Goal: Task Accomplishment & Management: Use online tool/utility

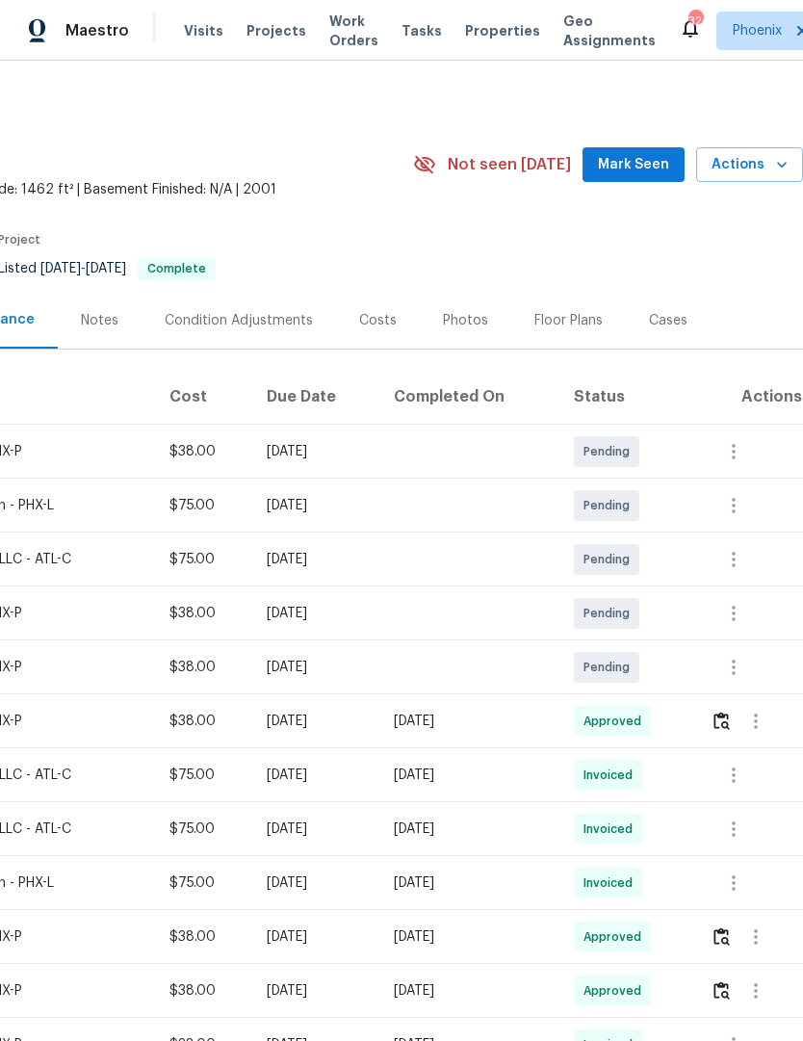
scroll to position [0, 285]
click at [350, 38] on span "Work Orders" at bounding box center [353, 31] width 49 height 39
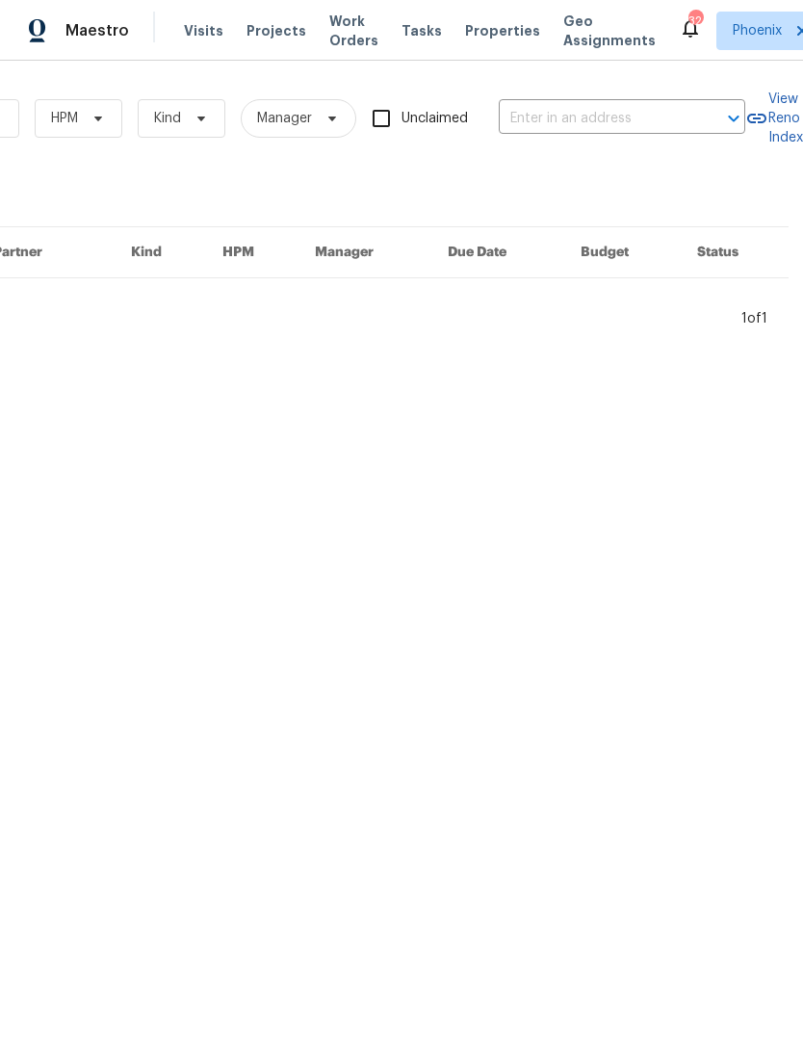
click at [608, 127] on input "text" at bounding box center [595, 119] width 193 height 30
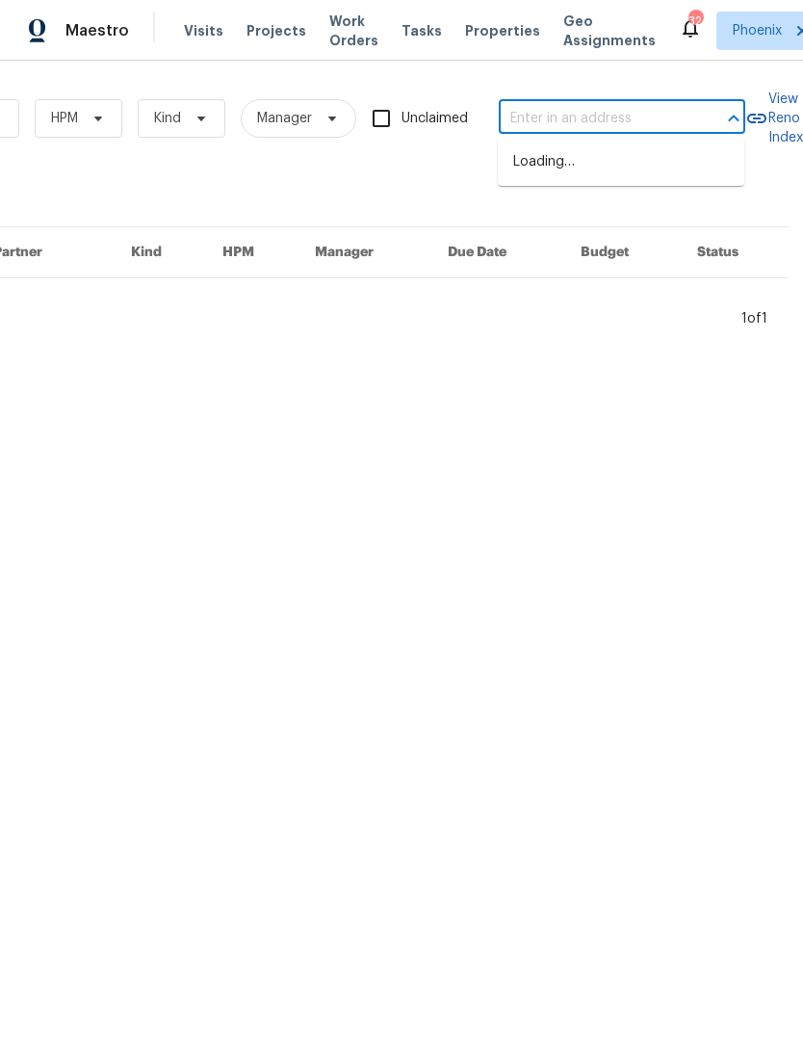
click at [590, 121] on input "text" at bounding box center [595, 119] width 193 height 30
paste input "33153 N Cat Hills Ave, San Tan Valley, AZ 85144"
type input "33153 N Cat Hills Ave, San Tan Valley, AZ 85144"
click at [638, 178] on li "33153 N Cat Hills Ave, San Tan Valley, AZ 85144" at bounding box center [621, 162] width 247 height 32
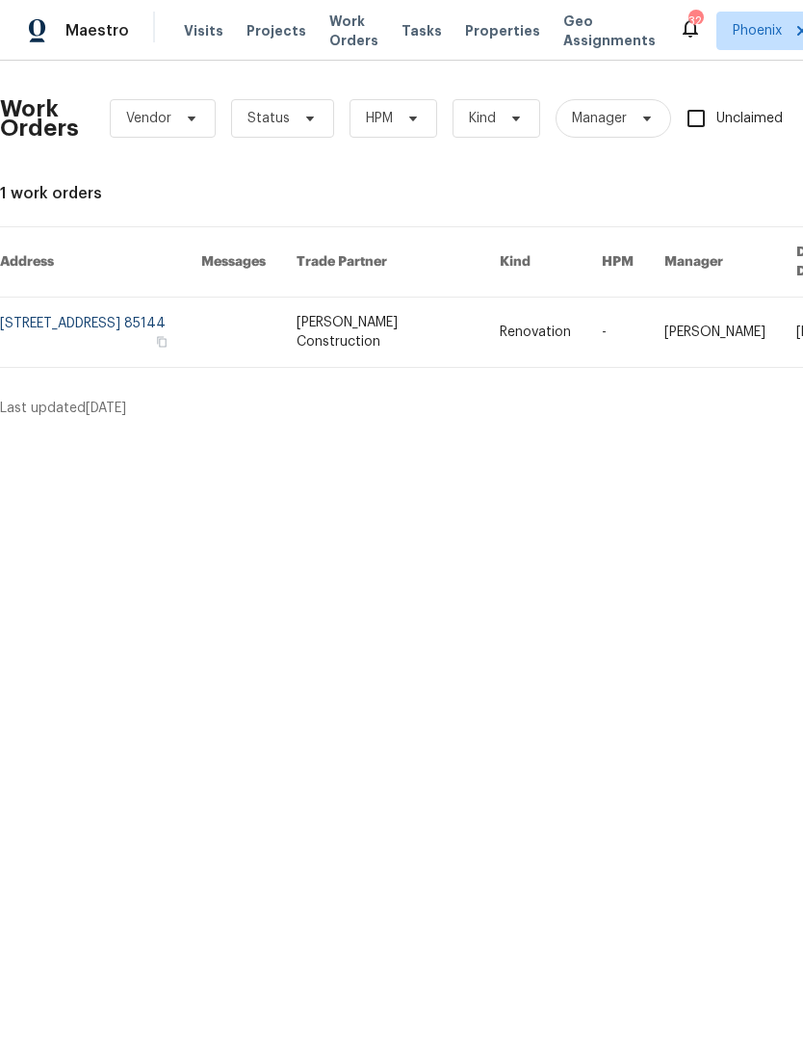
click at [193, 307] on link at bounding box center [100, 332] width 201 height 69
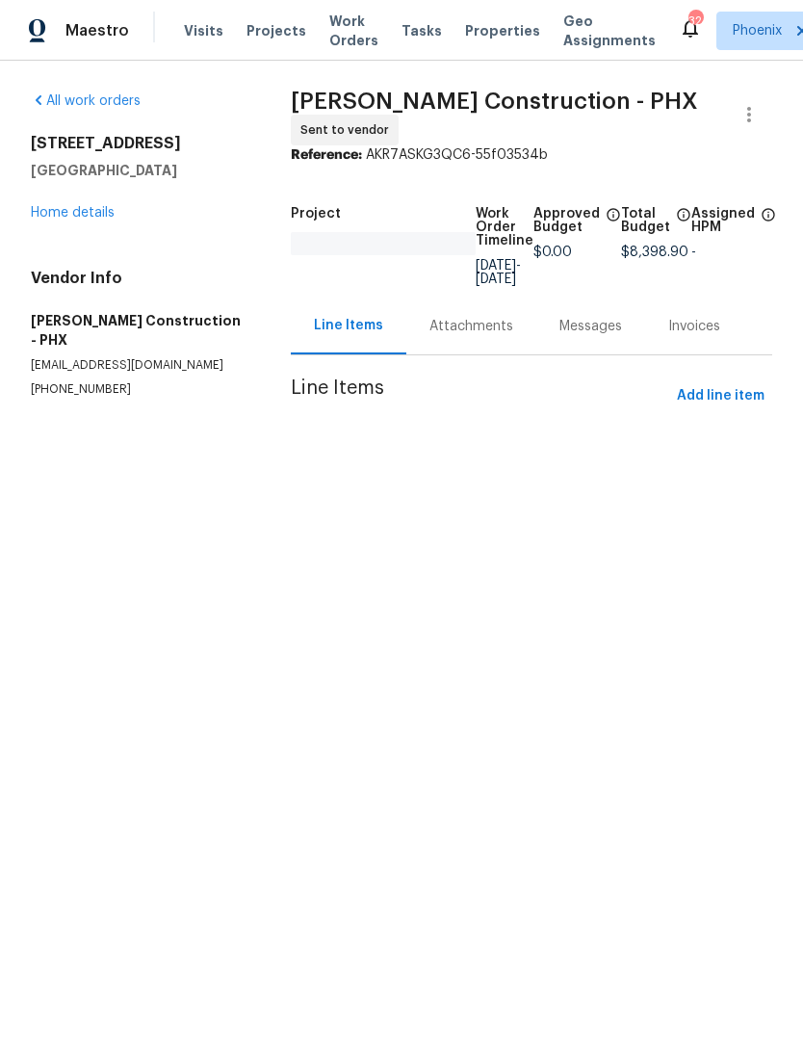
click at [86, 217] on link "Home details" at bounding box center [73, 212] width 84 height 13
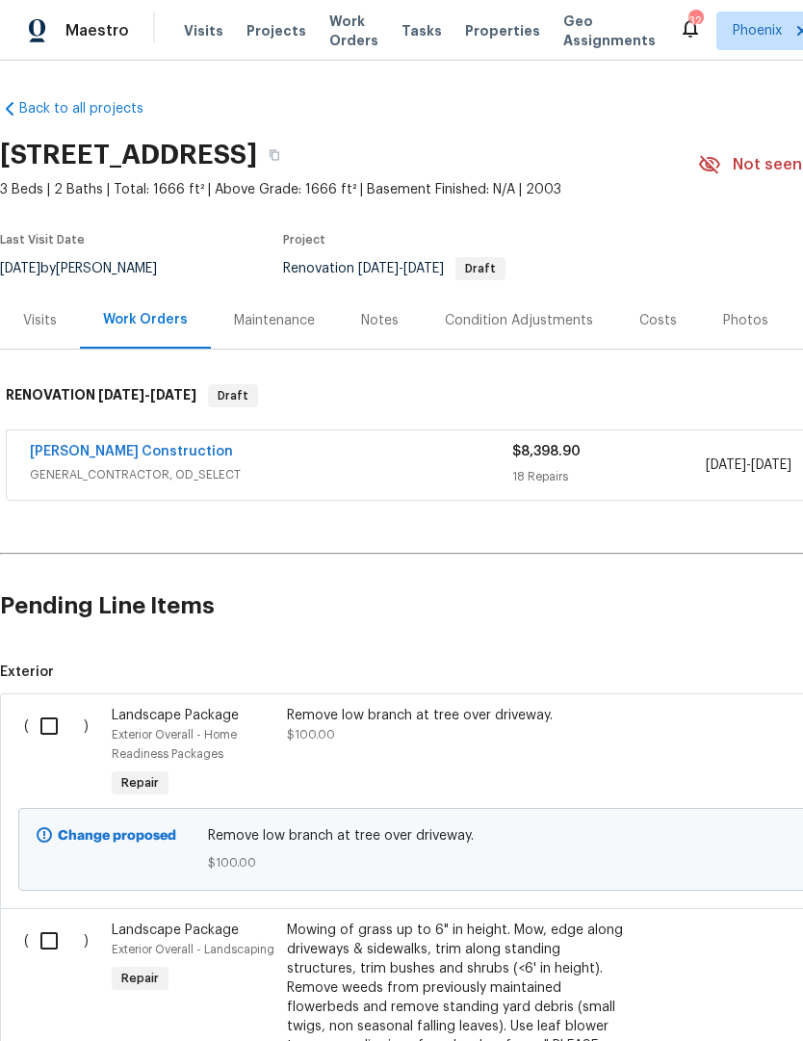
click at [46, 727] on input "checkbox" at bounding box center [56, 726] width 55 height 40
checkbox input "true"
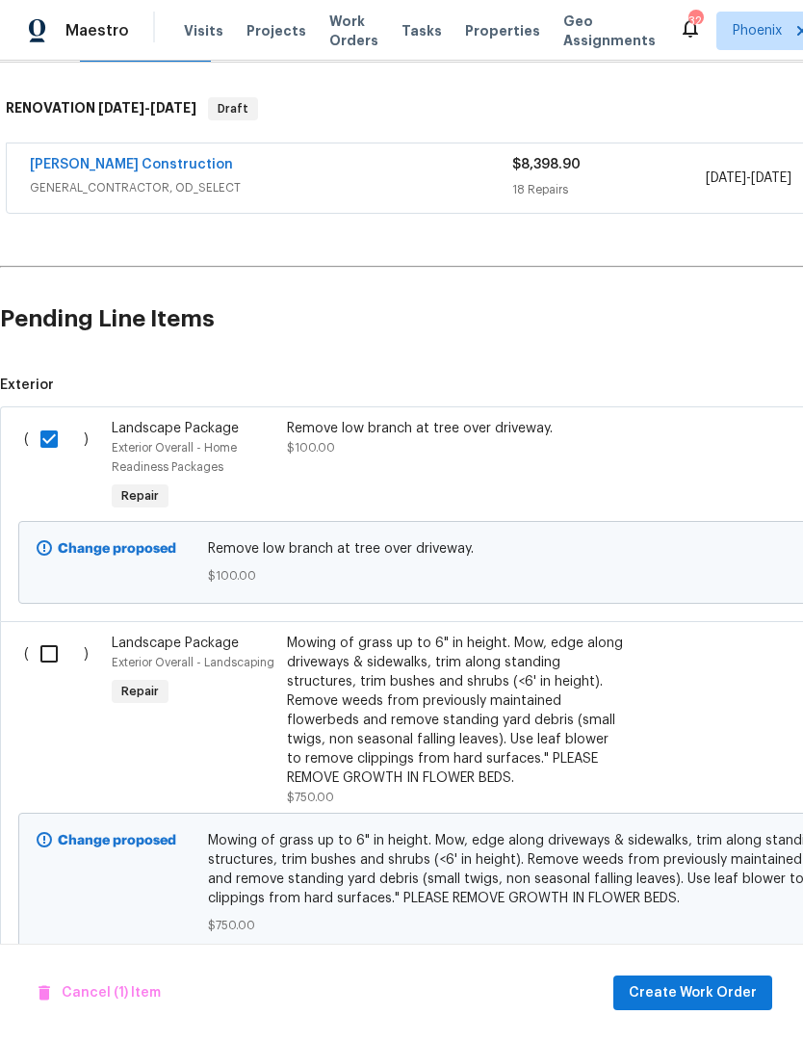
scroll to position [286, 0]
click at [55, 663] on input "checkbox" at bounding box center [56, 655] width 55 height 40
checkbox input "true"
click at [714, 999] on span "Create Work Order" at bounding box center [693, 993] width 128 height 24
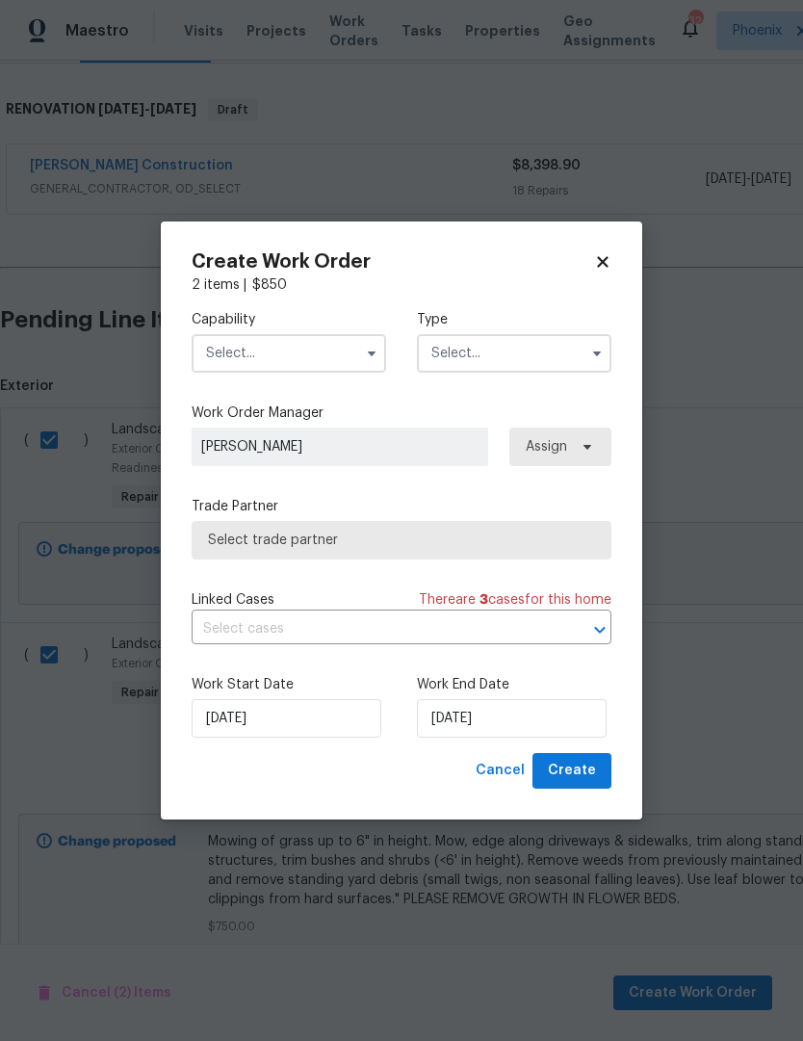
click at [328, 347] on input "text" at bounding box center [289, 353] width 195 height 39
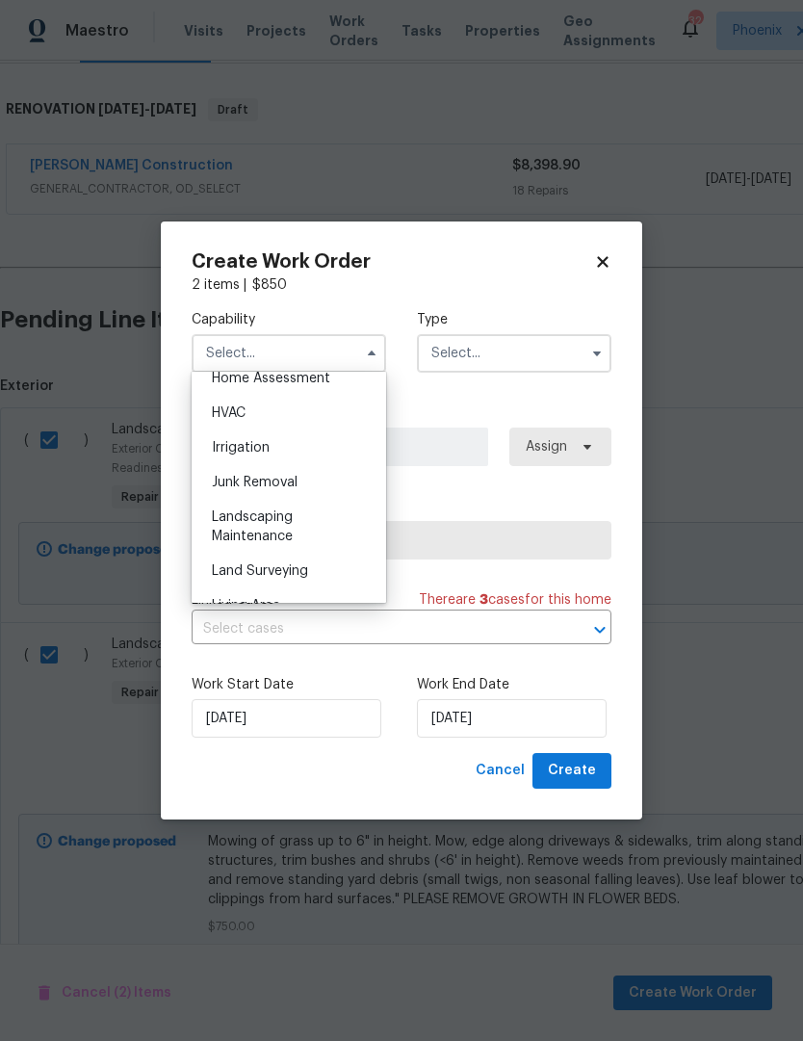
scroll to position [1152, 0]
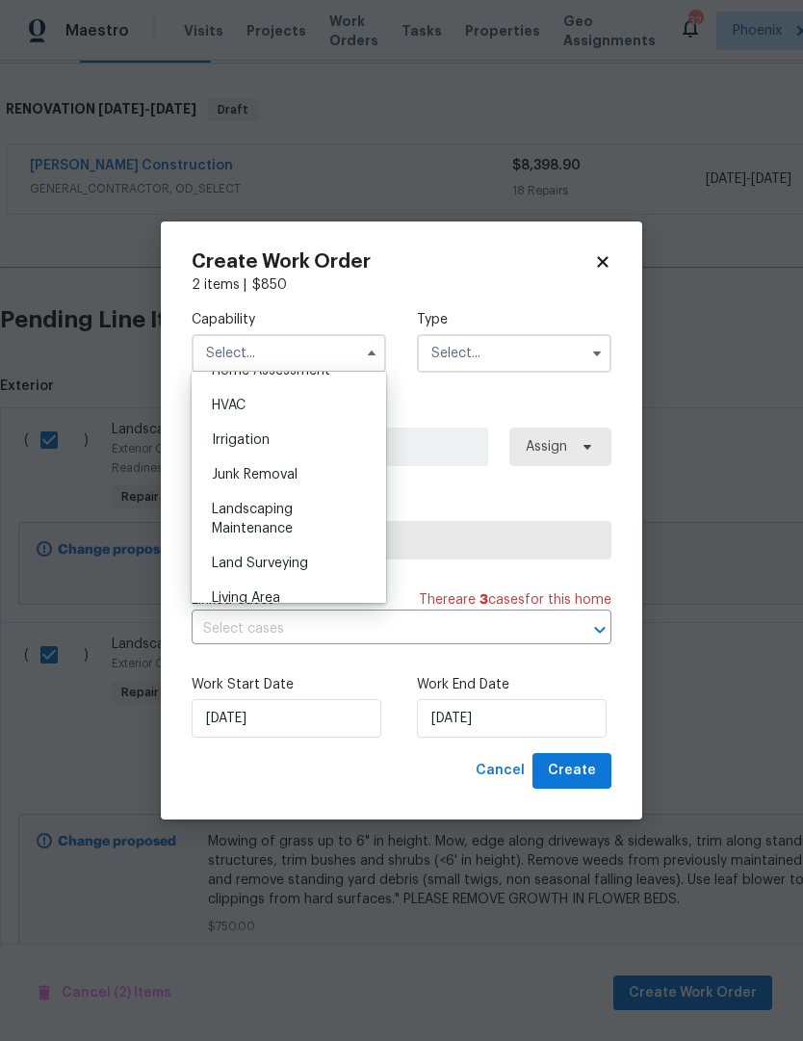
click at [270, 518] on div "Landscaping Maintenance" at bounding box center [288, 519] width 185 height 54
type input "Landscaping Maintenance"
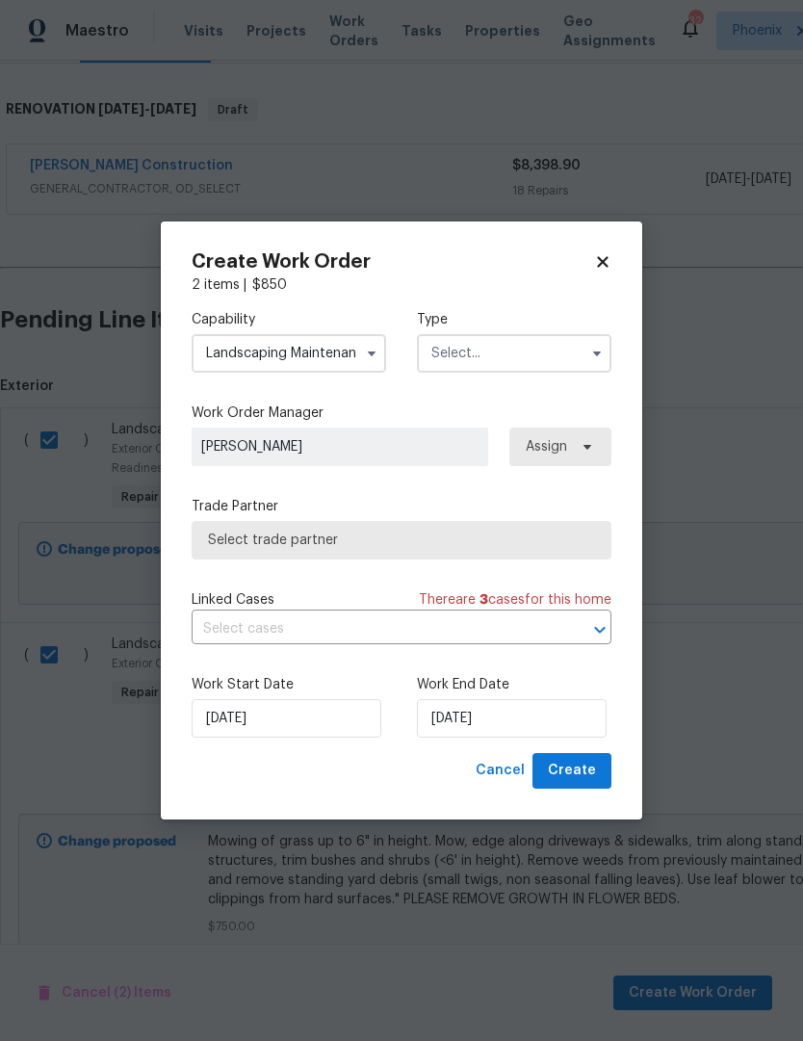
click at [539, 349] on input "text" at bounding box center [514, 353] width 195 height 39
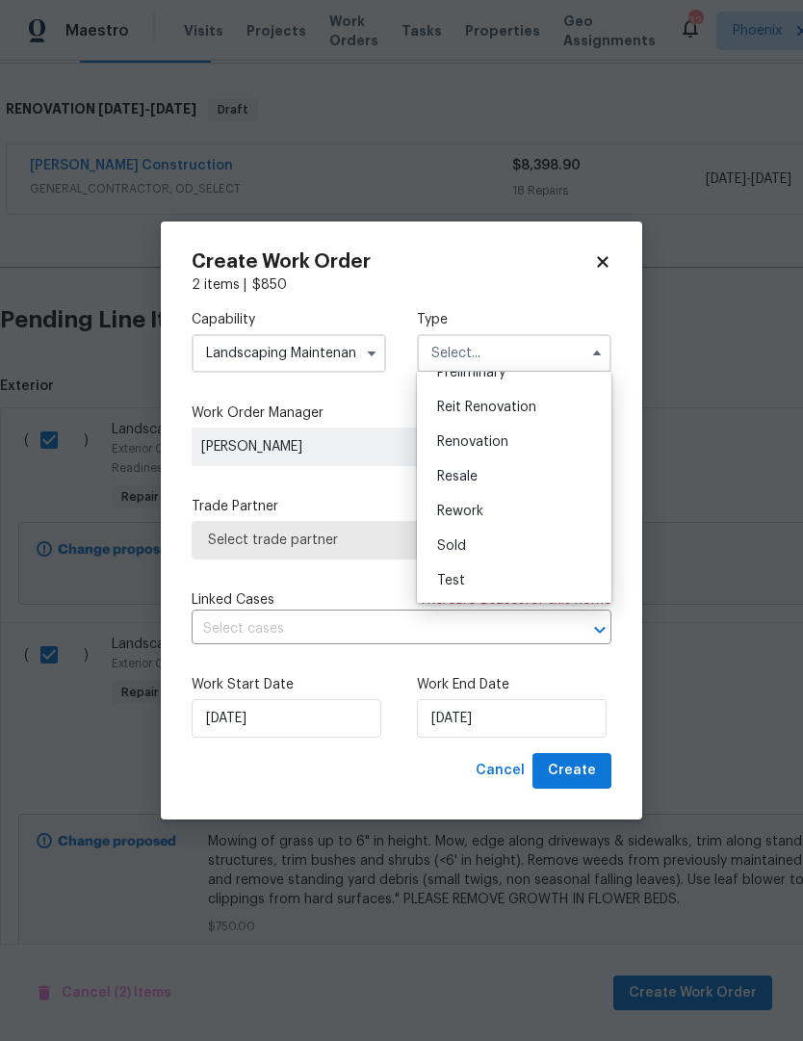
scroll to position [437, 0]
click at [478, 444] on span "Renovation" at bounding box center [472, 441] width 71 height 13
type input "Renovation"
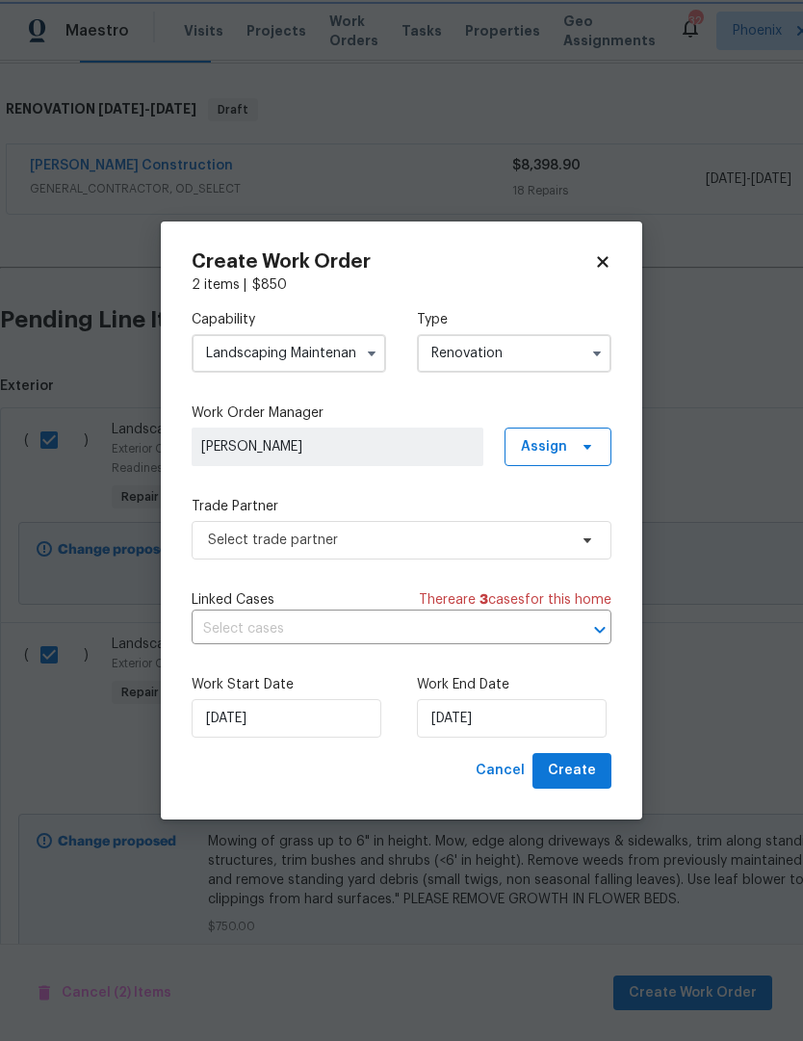
scroll to position [0, 0]
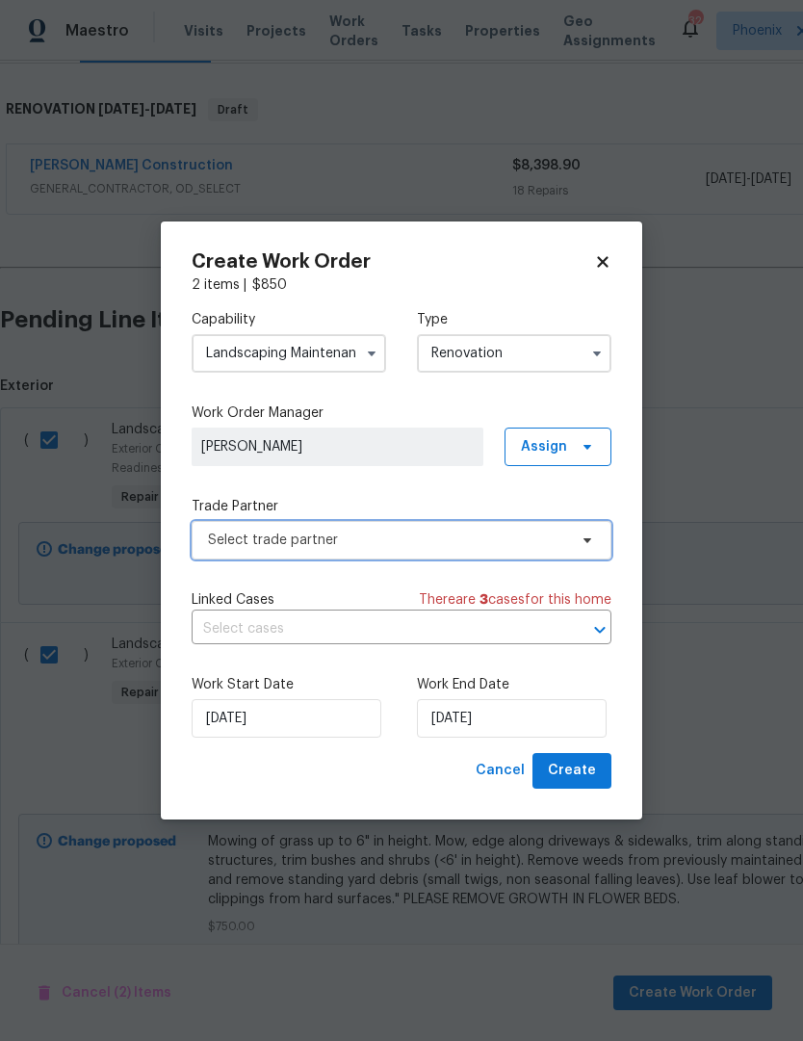
click at [593, 536] on icon at bounding box center [587, 540] width 15 height 15
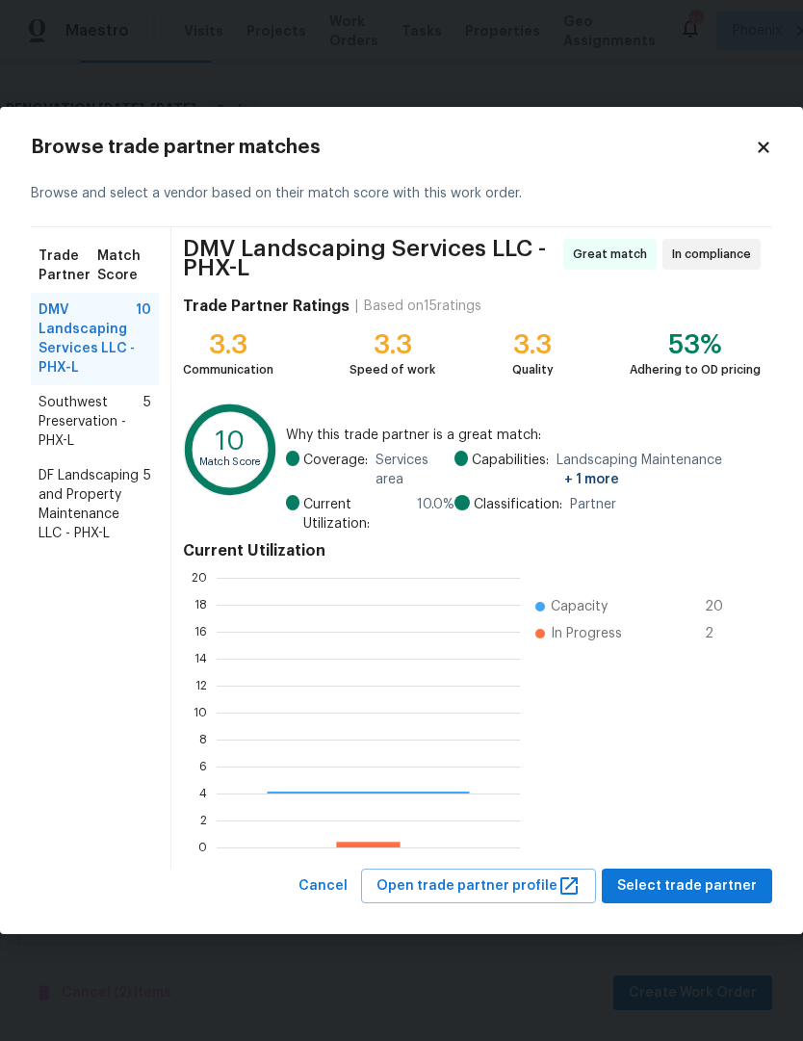
scroll to position [270, 303]
click at [92, 425] on span "Southwest Preservation - PHX-L" at bounding box center [91, 422] width 105 height 58
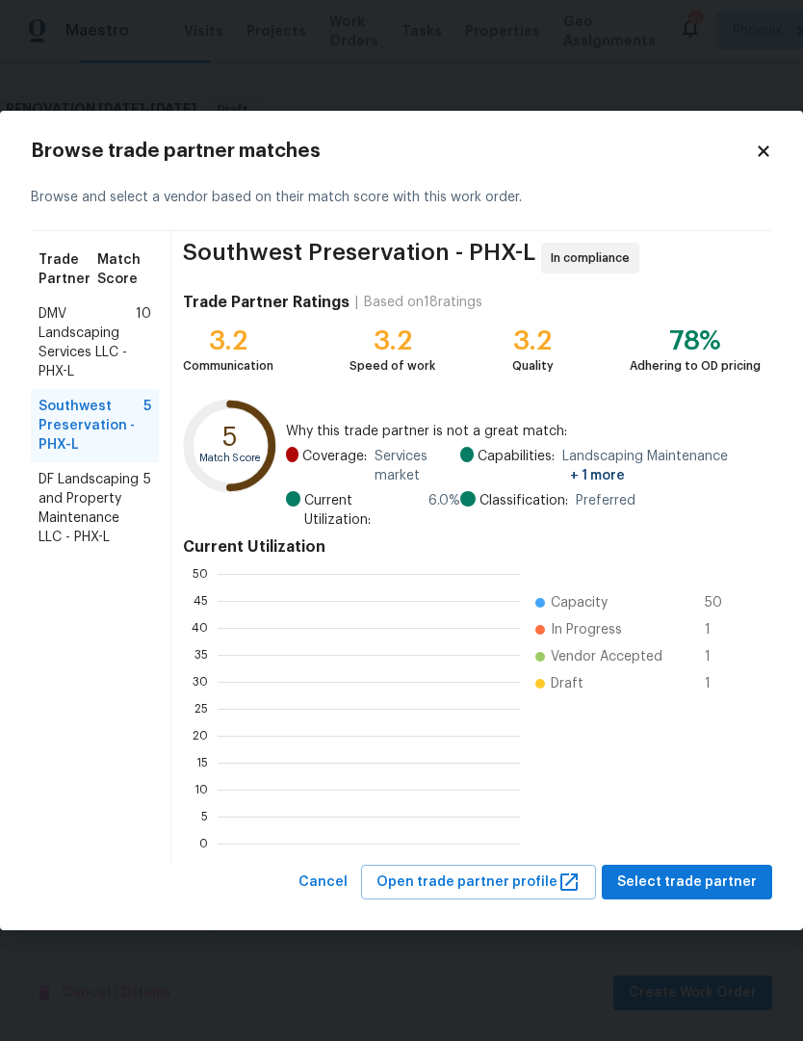
scroll to position [270, 302]
click at [725, 879] on span "Select trade partner" at bounding box center [687, 883] width 140 height 24
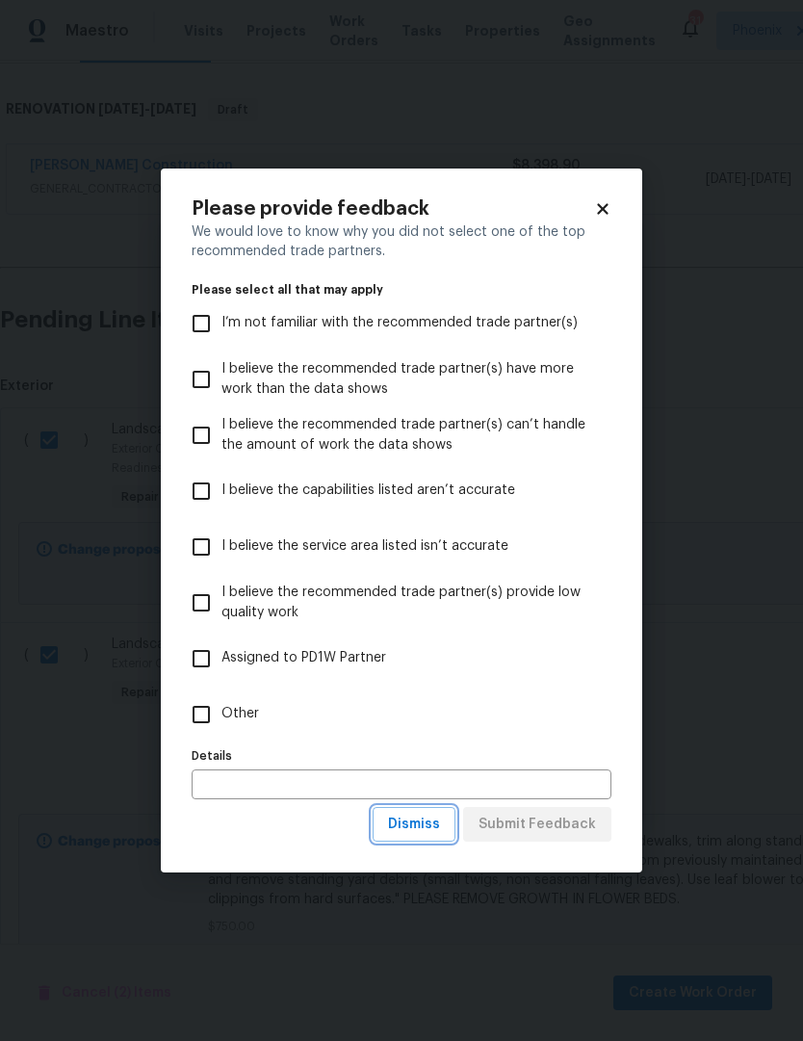
click at [436, 829] on span "Dismiss" at bounding box center [414, 825] width 52 height 24
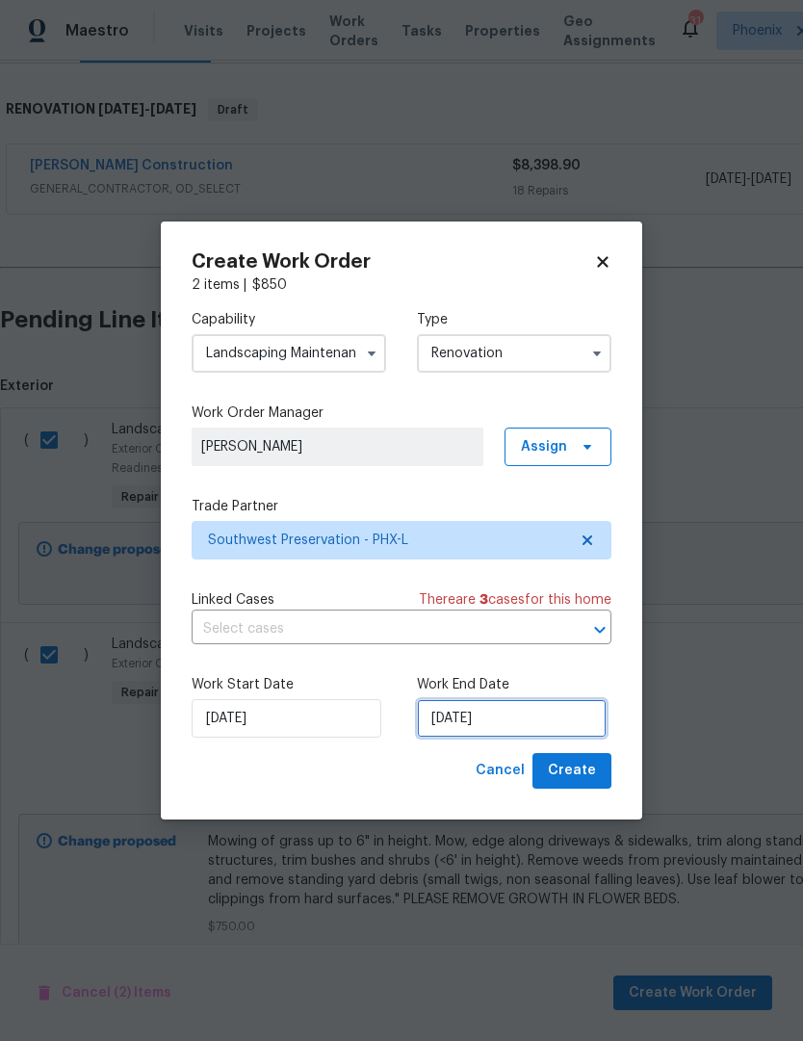
click at [543, 719] on input "9/2/2025" at bounding box center [512, 718] width 190 height 39
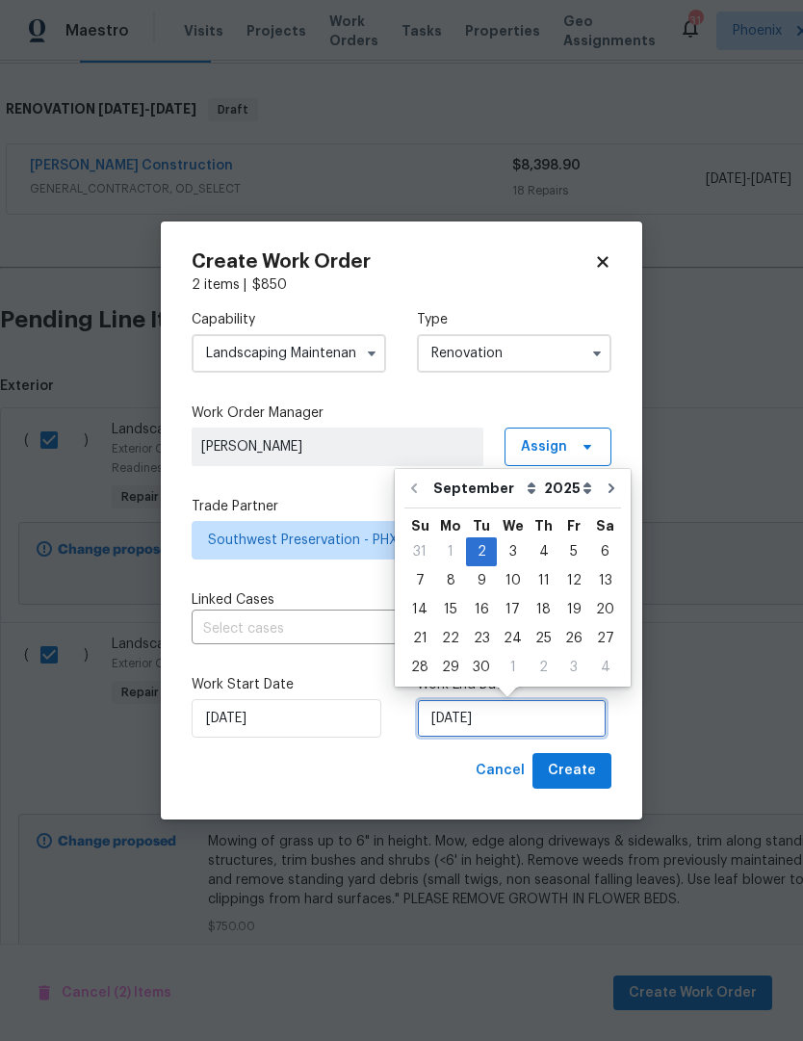
scroll to position [36, 0]
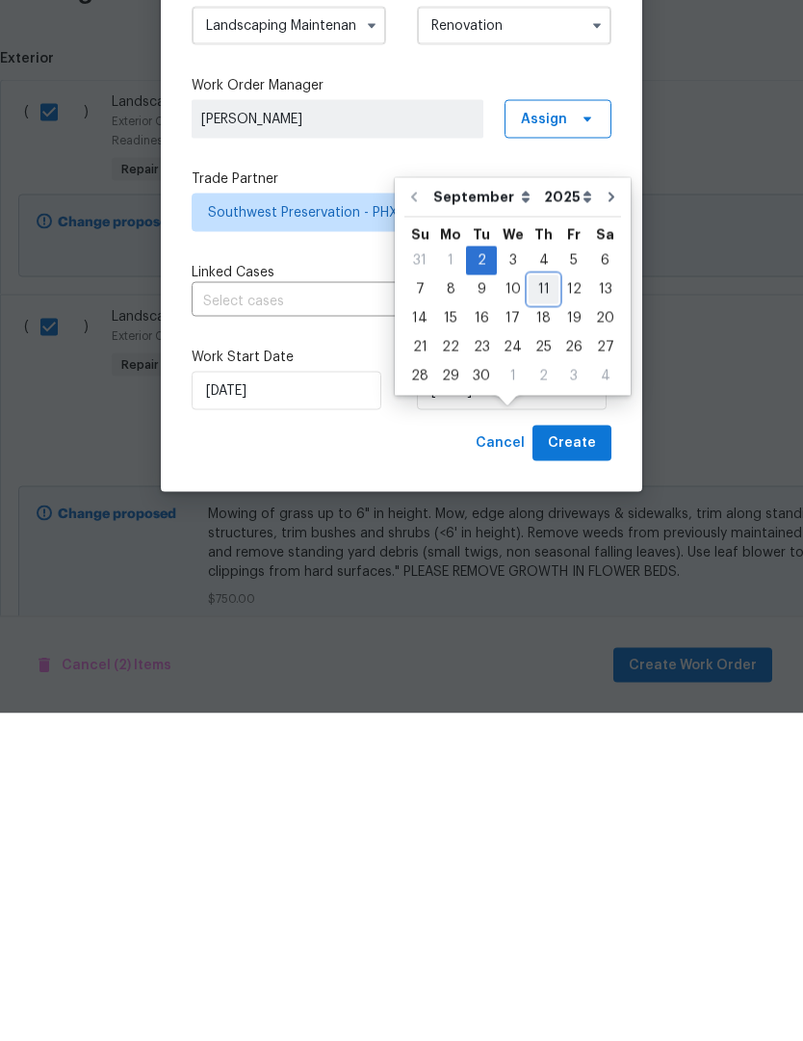
click at [538, 604] on div "11" at bounding box center [544, 617] width 30 height 27
type input "9/11/2025"
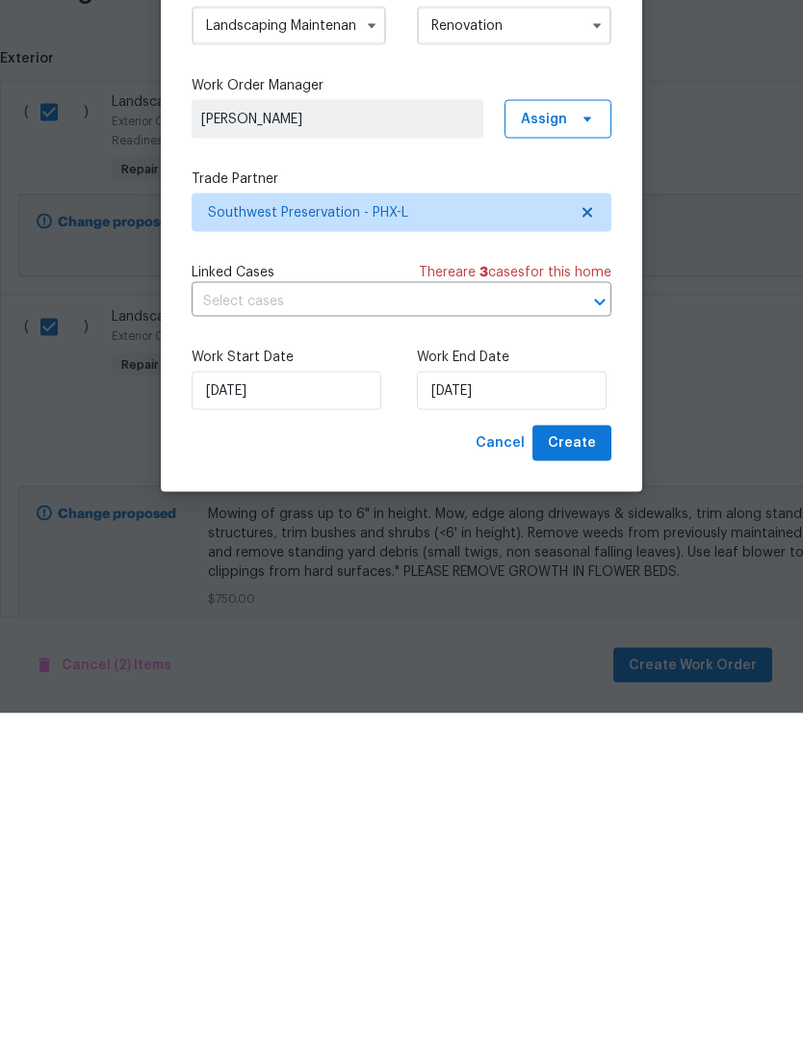
scroll to position [65, 0]
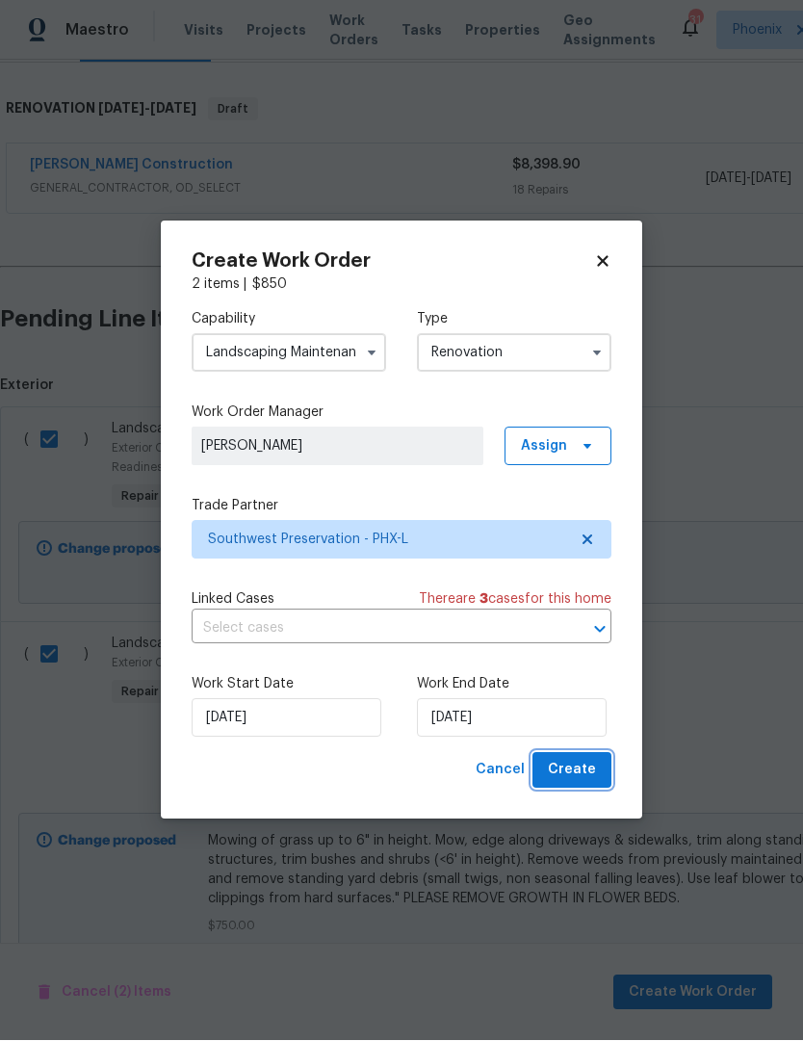
click at [590, 777] on span "Create" at bounding box center [572, 771] width 48 height 24
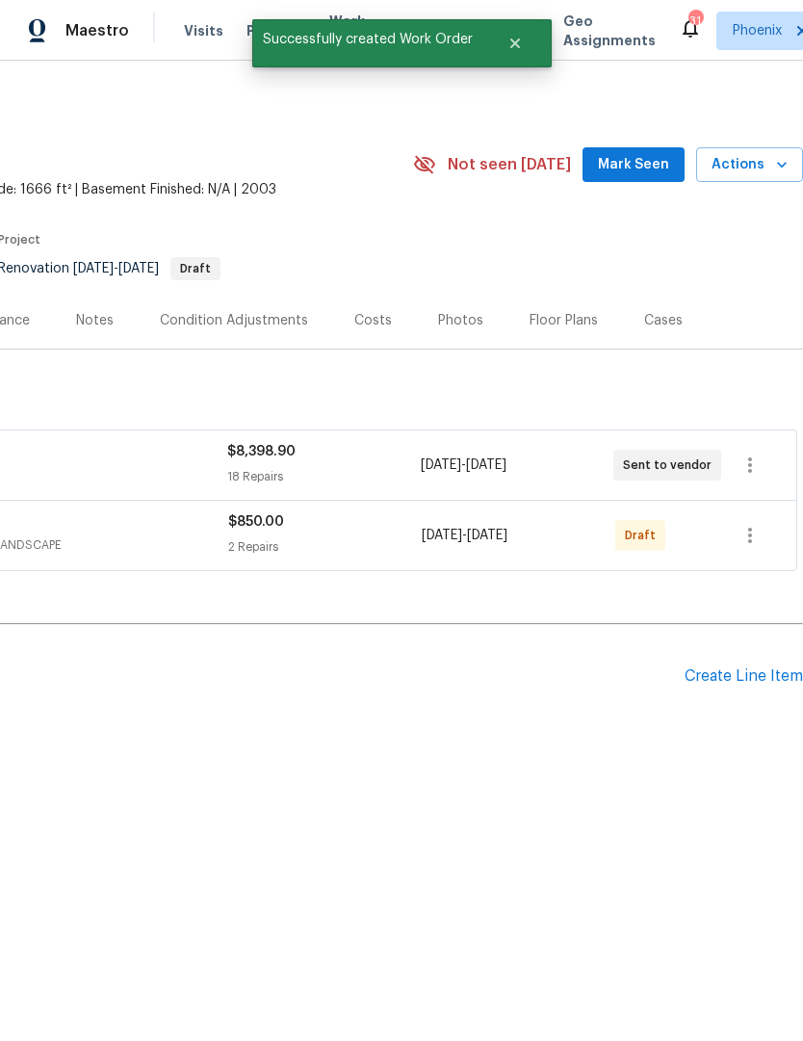
scroll to position [0, 285]
click at [754, 541] on icon "button" at bounding box center [750, 535] width 23 height 23
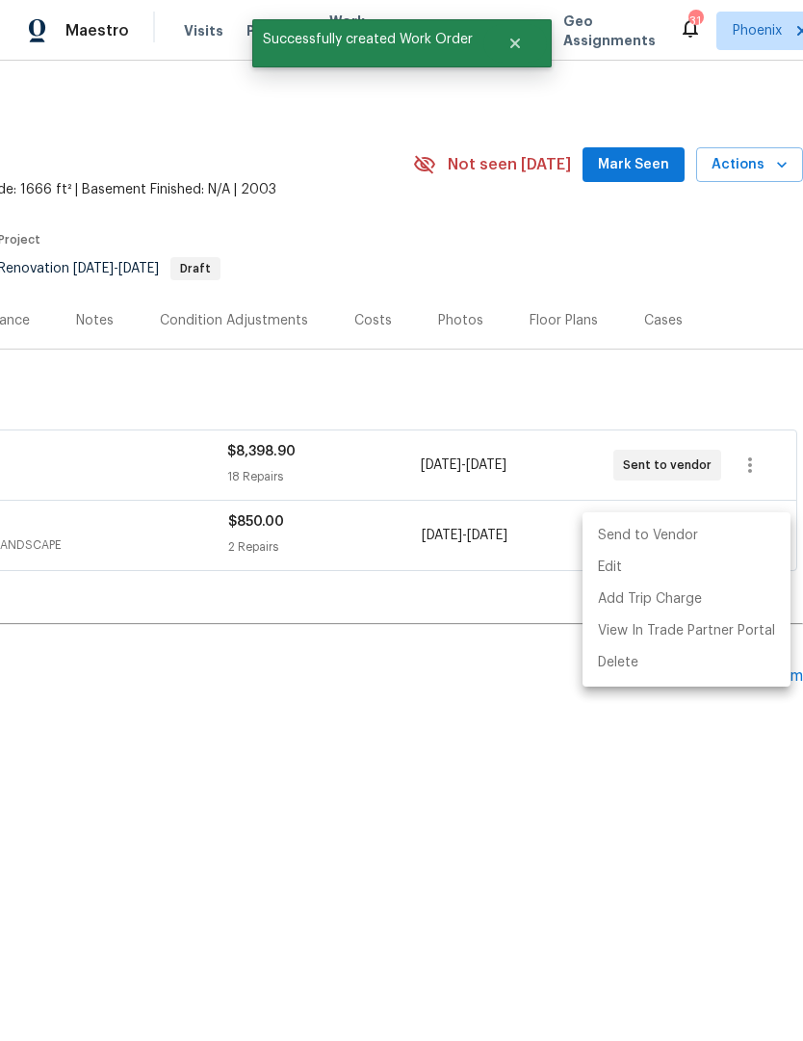
click at [672, 530] on li "Send to Vendor" at bounding box center [687, 536] width 208 height 32
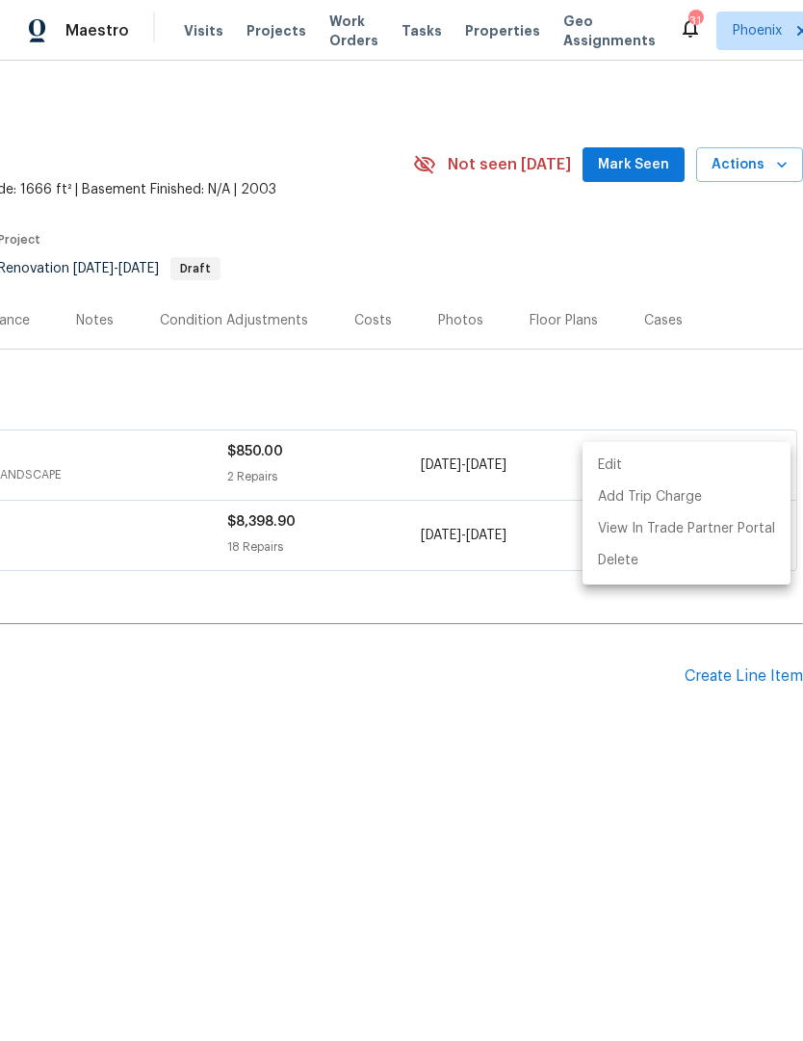
click at [612, 782] on div at bounding box center [401, 520] width 803 height 1041
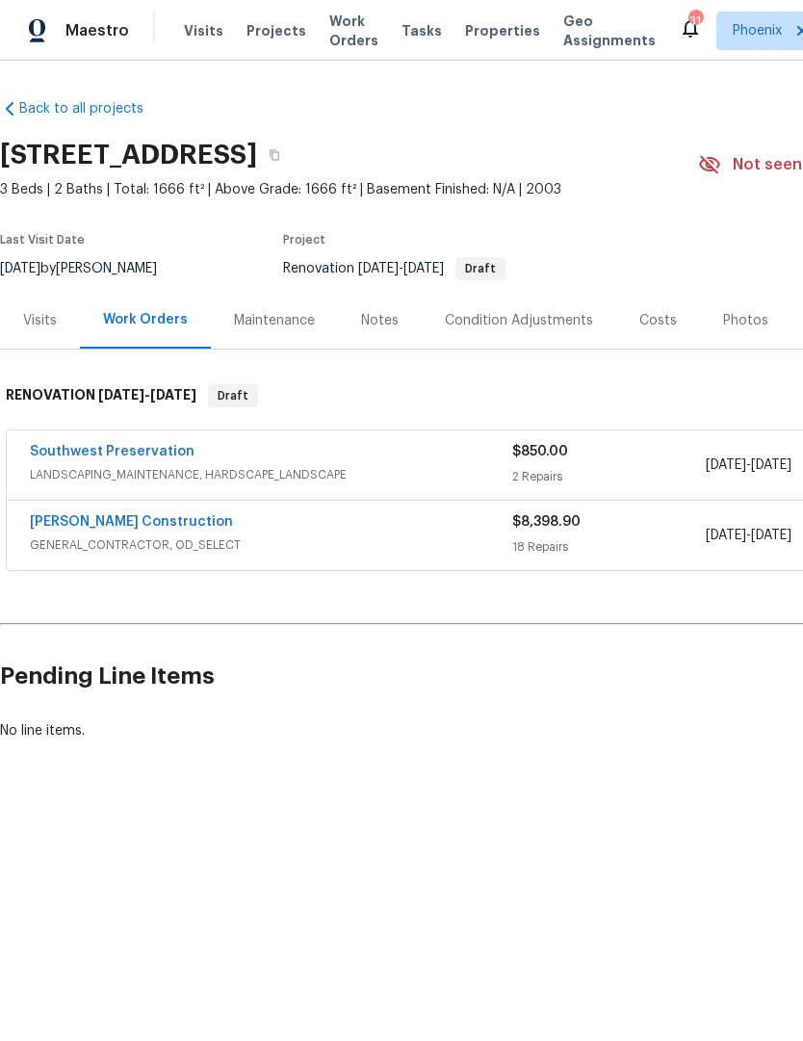
scroll to position [0, 0]
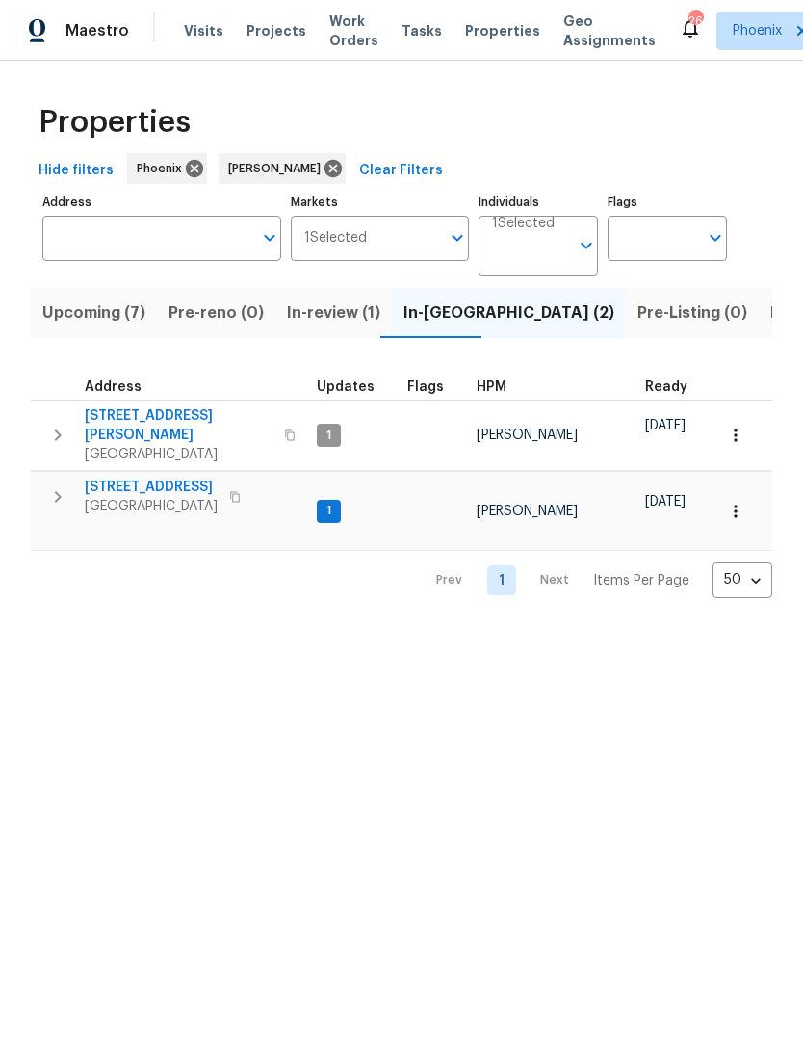
click at [118, 310] on span "Upcoming (7)" at bounding box center [93, 313] width 103 height 27
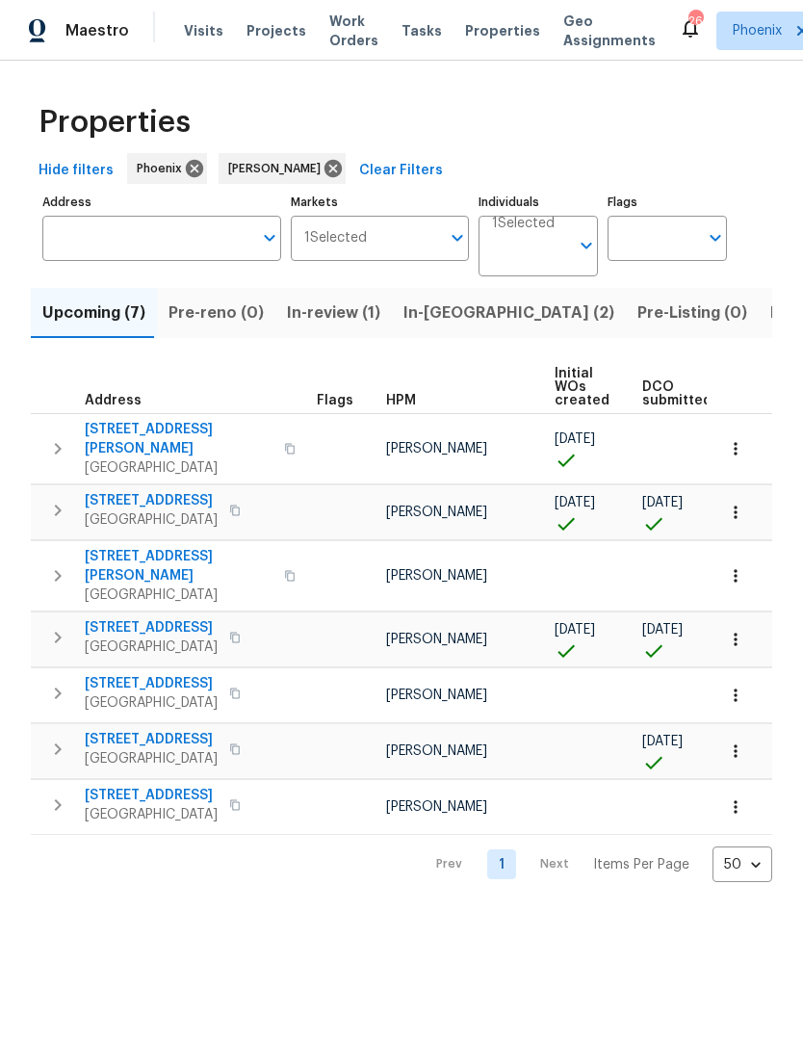
click at [247, 503] on button "button" at bounding box center [234, 510] width 23 height 27
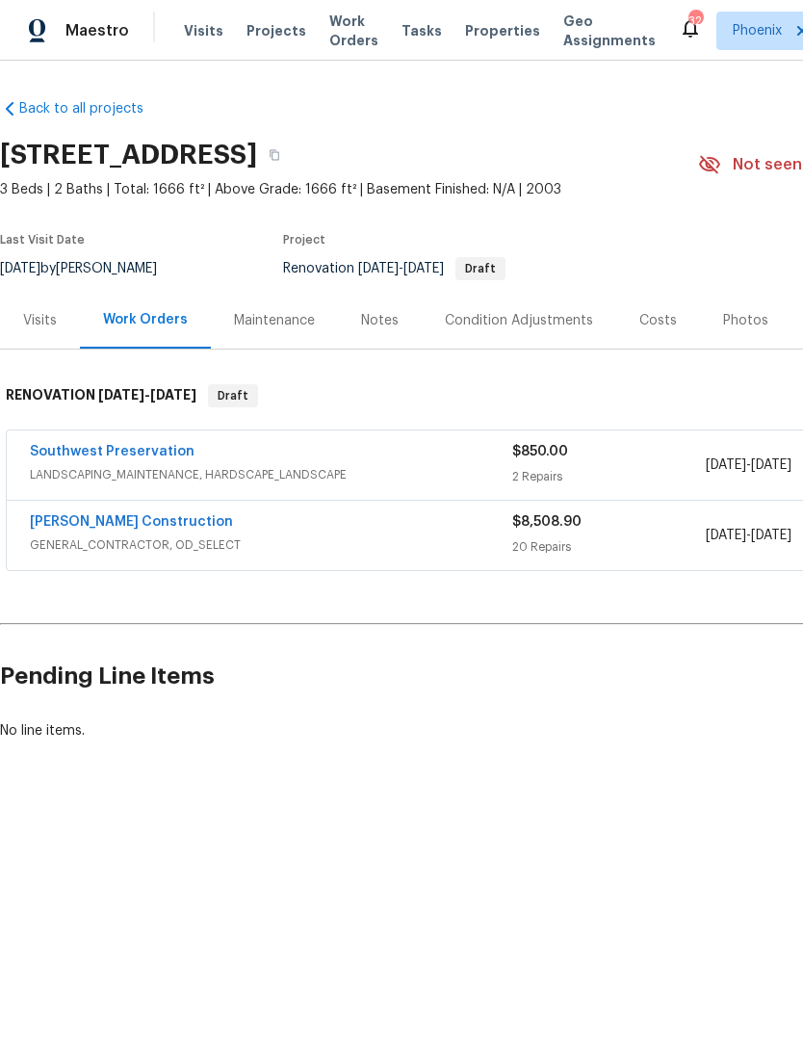
click at [149, 516] on link "Strasser Construction" at bounding box center [131, 521] width 203 height 13
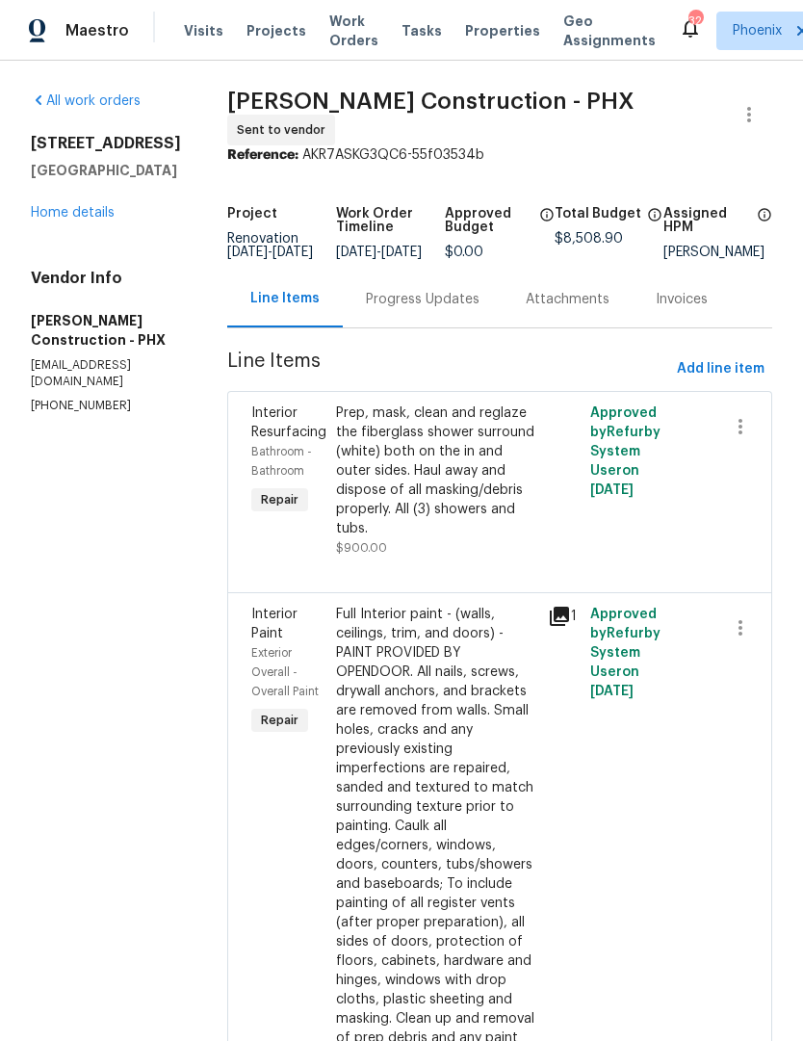
click at [97, 220] on link "Home details" at bounding box center [73, 212] width 84 height 13
